Goal: Task Accomplishment & Management: Use online tool/utility

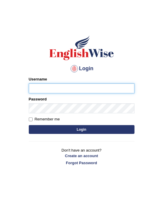
type input "chandritik7"
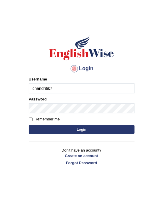
click at [84, 132] on button "Login" at bounding box center [82, 129] width 106 height 9
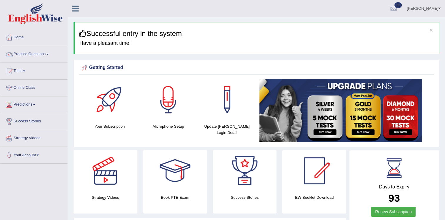
click at [21, 87] on link "Online Class" at bounding box center [33, 86] width 67 height 15
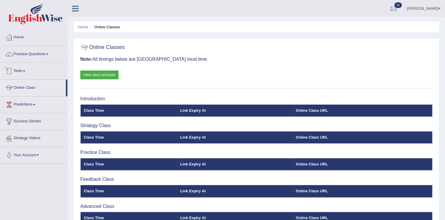
click at [30, 69] on link "Tests" at bounding box center [33, 70] width 67 height 15
click at [13, 67] on div at bounding box center [9, 71] width 9 height 9
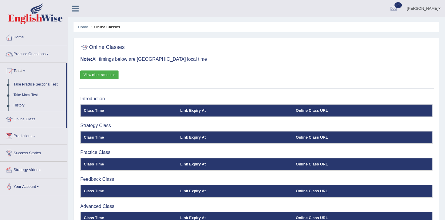
click at [22, 95] on link "Take Mock Test" at bounding box center [38, 95] width 55 height 11
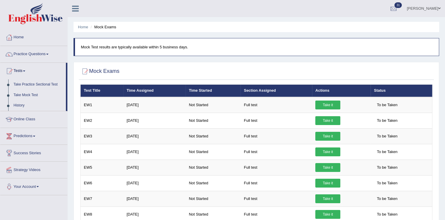
click at [269, 79] on div "Mock Exams" at bounding box center [256, 72] width 355 height 15
click at [278, 77] on div at bounding box center [256, 71] width 352 height 12
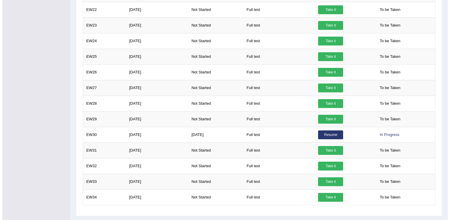
scroll to position [435, 0]
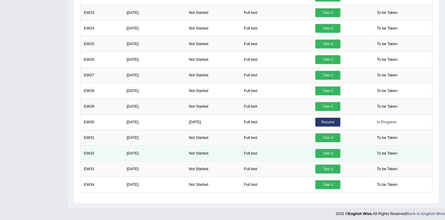
click at [326, 158] on td "Take it" at bounding box center [341, 153] width 59 height 16
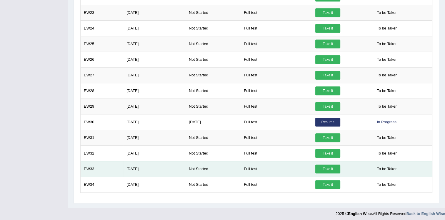
click at [327, 164] on link "Take it" at bounding box center [327, 168] width 25 height 9
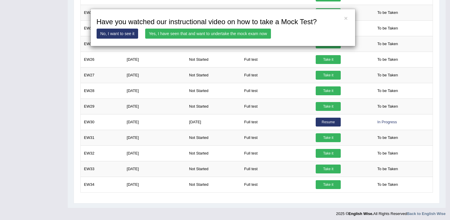
click at [205, 34] on link "Yes, I have seen that and want to undertake the mock exam now" at bounding box center [208, 34] width 126 height 10
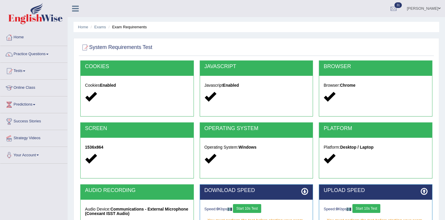
click at [249, 210] on button "Start 10s Test" at bounding box center [247, 208] width 28 height 9
click at [266, 210] on button "Start 10s Test" at bounding box center [254, 208] width 28 height 9
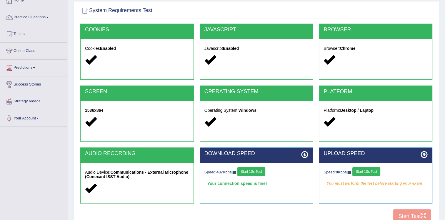
scroll to position [47, 0]
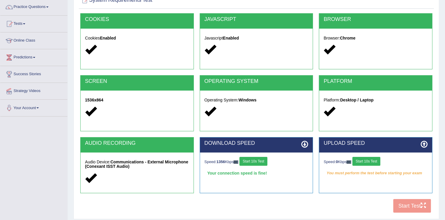
click at [365, 158] on button "Start 10s Test" at bounding box center [367, 161] width 28 height 9
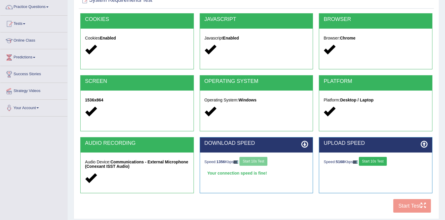
click at [380, 162] on button "Start 10s Test" at bounding box center [373, 161] width 28 height 9
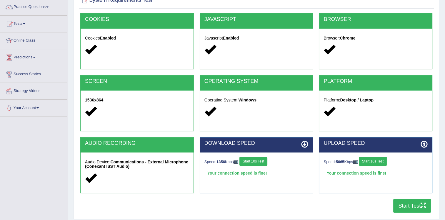
click at [410, 203] on button "Start Test" at bounding box center [412, 206] width 38 height 14
